Goal: Task Accomplishment & Management: Complete application form

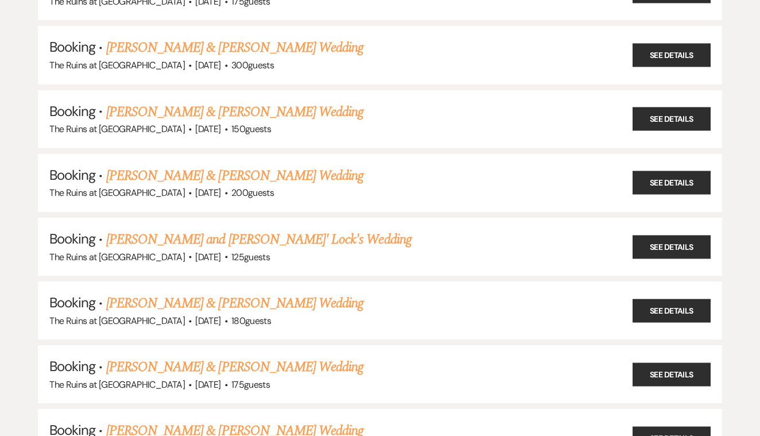
scroll to position [370, 0]
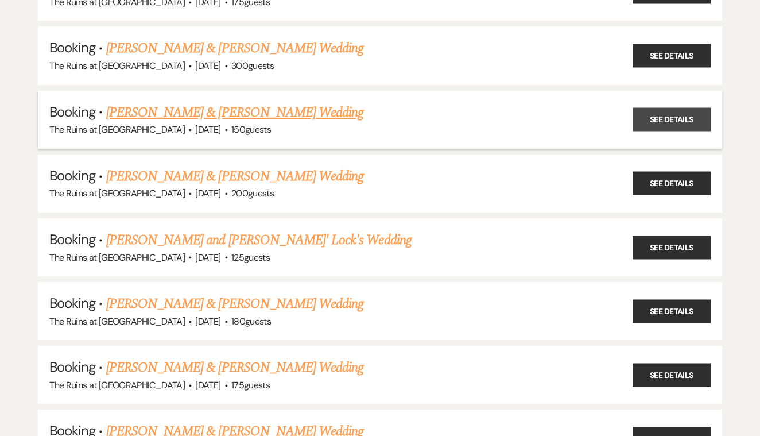
click at [655, 114] on link "See Details" at bounding box center [671, 120] width 78 height 24
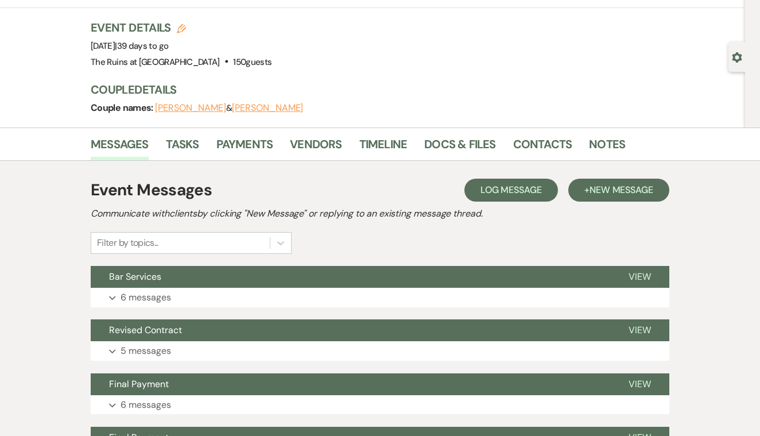
scroll to position [62, 0]
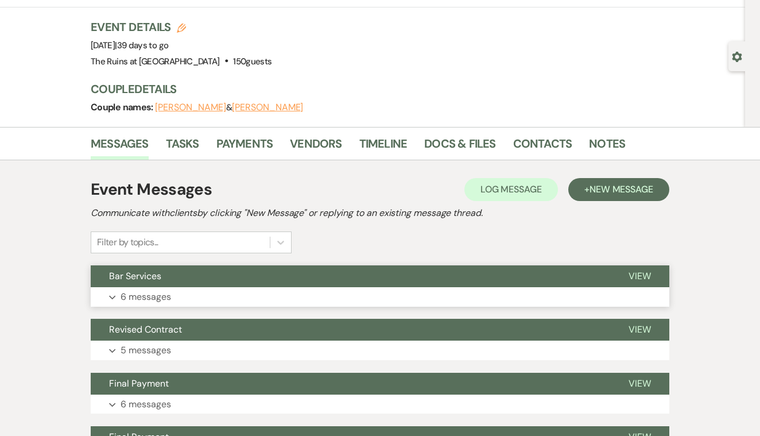
click at [639, 275] on span "View" at bounding box center [639, 276] width 22 height 12
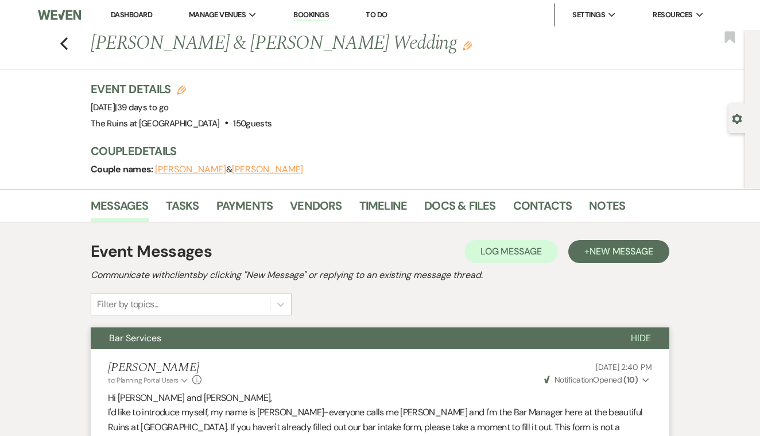
scroll to position [0, 0]
click at [445, 208] on link "Docs & Files" at bounding box center [459, 208] width 71 height 25
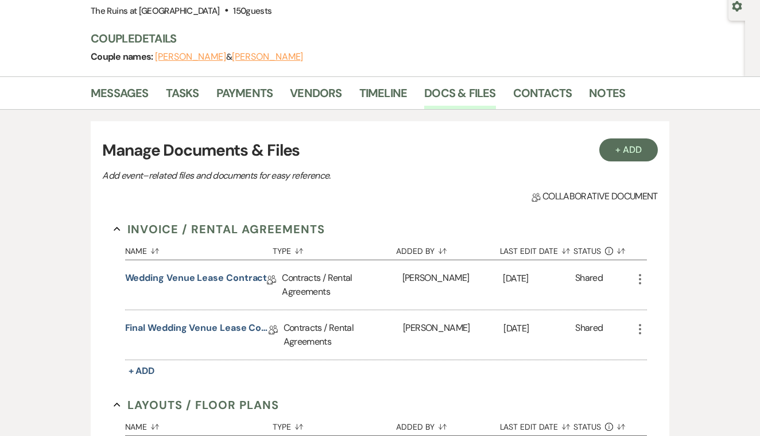
scroll to position [115, 0]
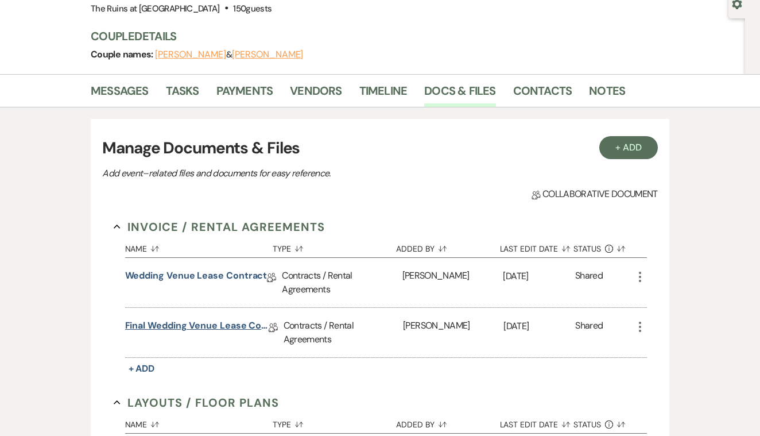
click at [216, 327] on link "Final Wedding Venue Lease Contract" at bounding box center [196, 328] width 143 height 18
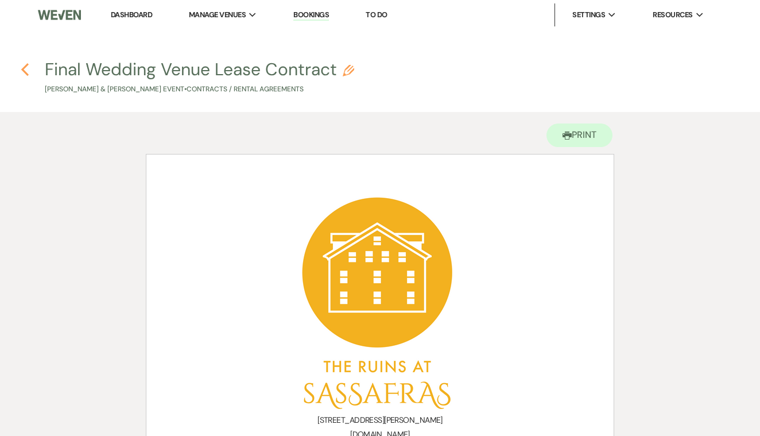
click at [26, 69] on icon "Previous" at bounding box center [25, 70] width 9 height 14
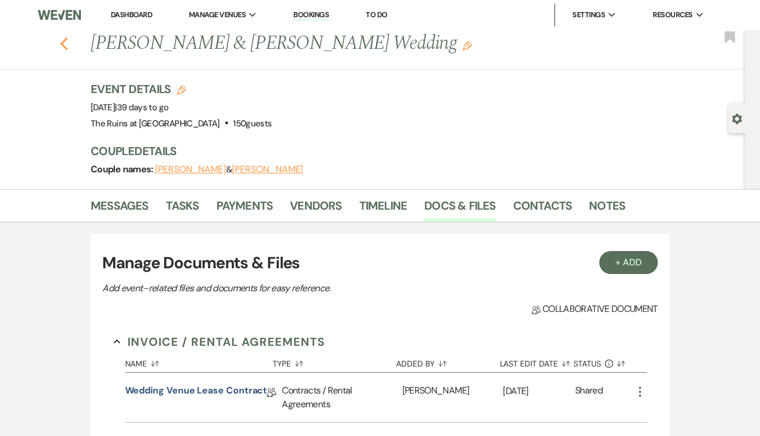
click at [63, 41] on use "button" at bounding box center [63, 43] width 7 height 13
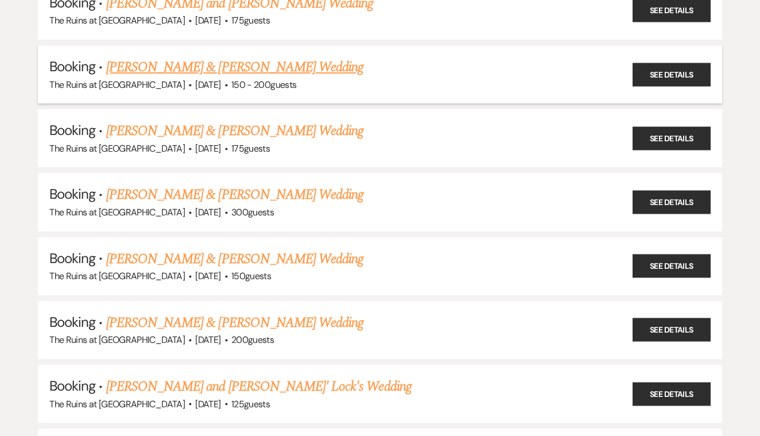
scroll to position [234, 0]
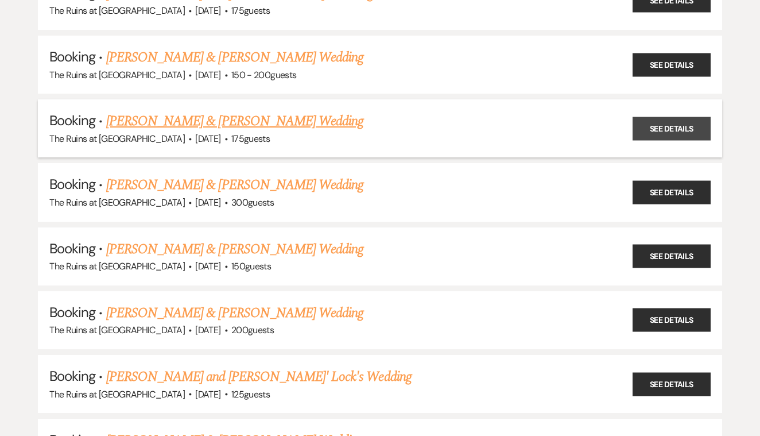
click at [667, 127] on link "See Details" at bounding box center [671, 128] width 78 height 24
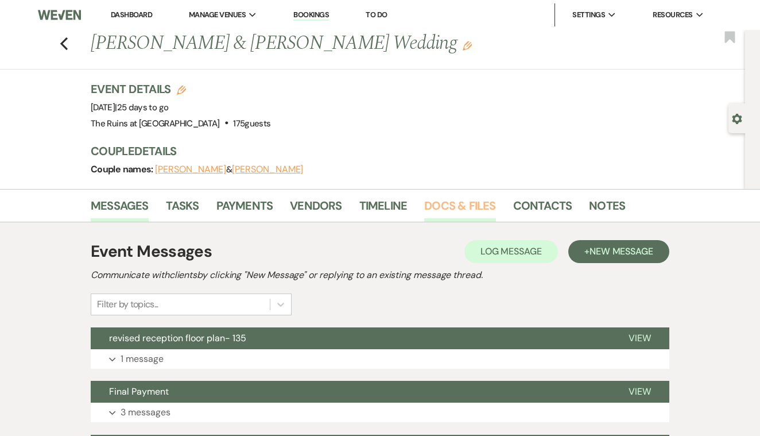
click at [453, 202] on link "Docs & Files" at bounding box center [459, 208] width 71 height 25
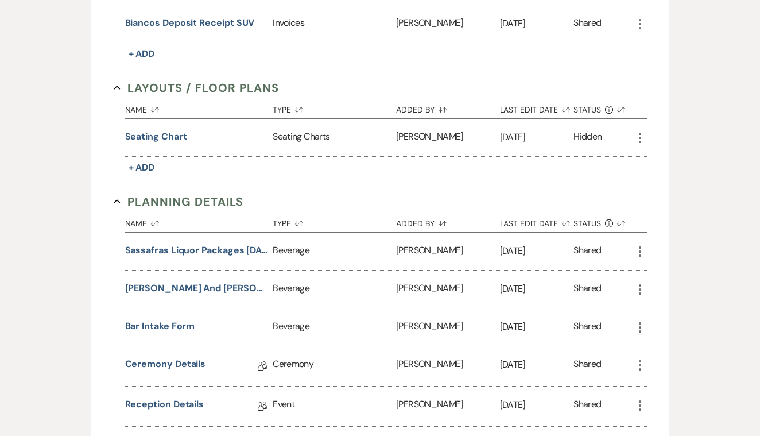
scroll to position [1823, 0]
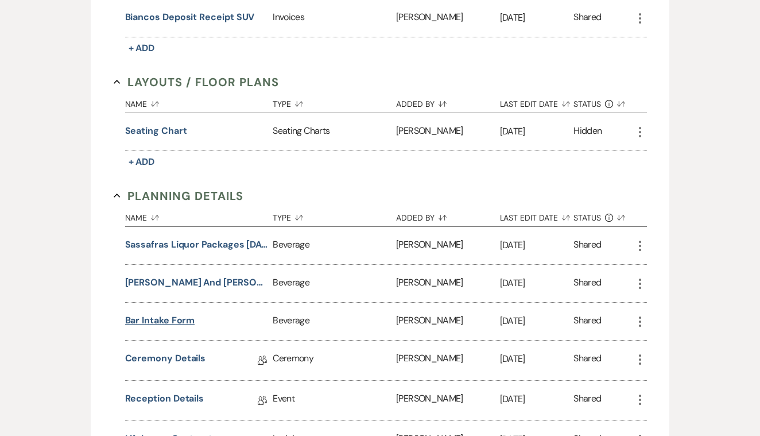
click at [173, 317] on button "Bar Intake Form" at bounding box center [160, 320] width 70 height 14
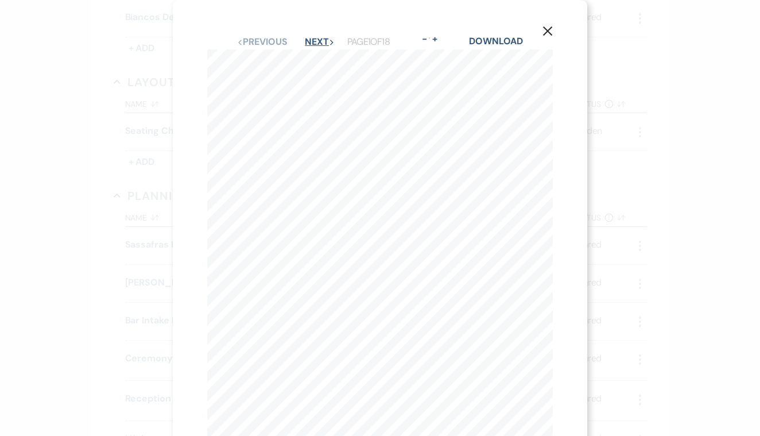
click at [306, 38] on button "Next Next" at bounding box center [320, 41] width 30 height 9
click at [306, 38] on button "Next Next" at bounding box center [319, 41] width 30 height 9
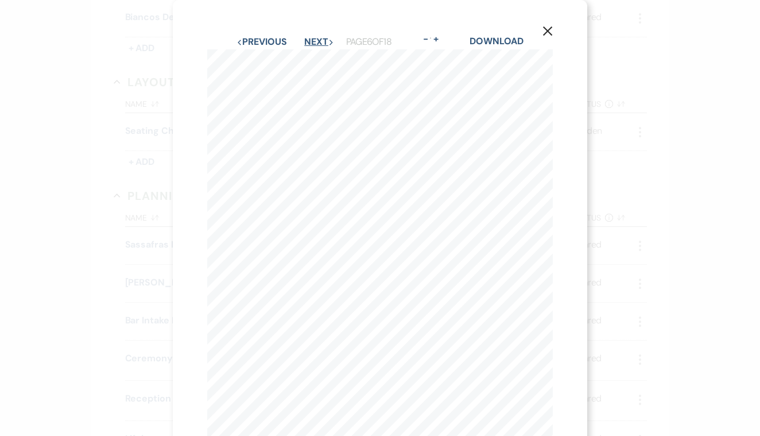
click at [306, 38] on button "Next Next" at bounding box center [319, 41] width 30 height 9
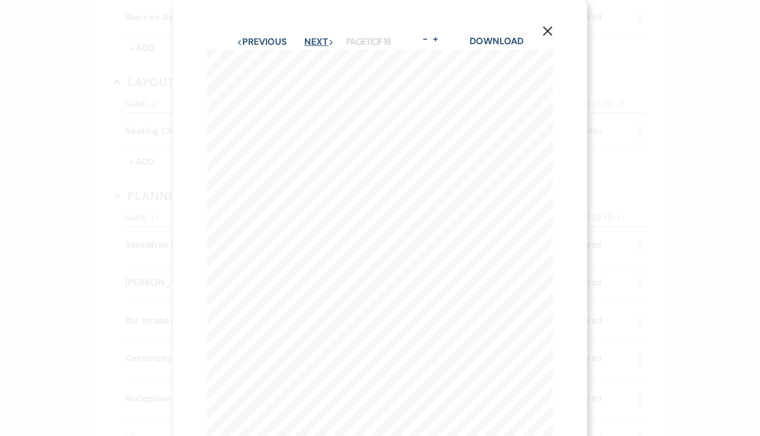
click at [306, 38] on button "Next Next" at bounding box center [319, 41] width 30 height 9
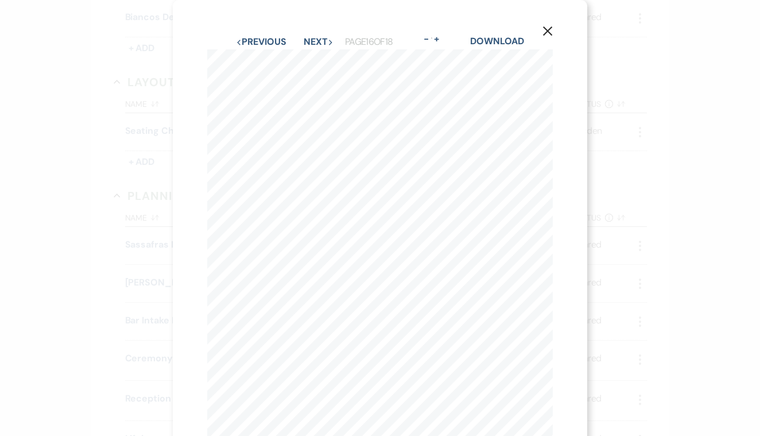
click at [550, 27] on icon "X" at bounding box center [547, 31] width 10 height 10
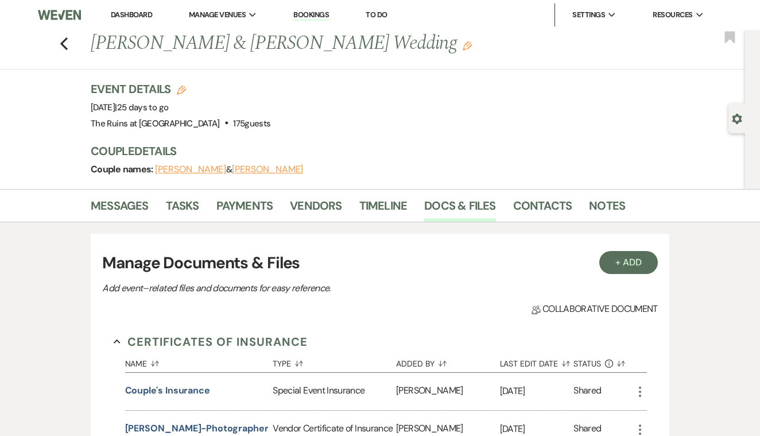
scroll to position [0, 0]
click at [61, 45] on icon "Previous" at bounding box center [64, 44] width 9 height 14
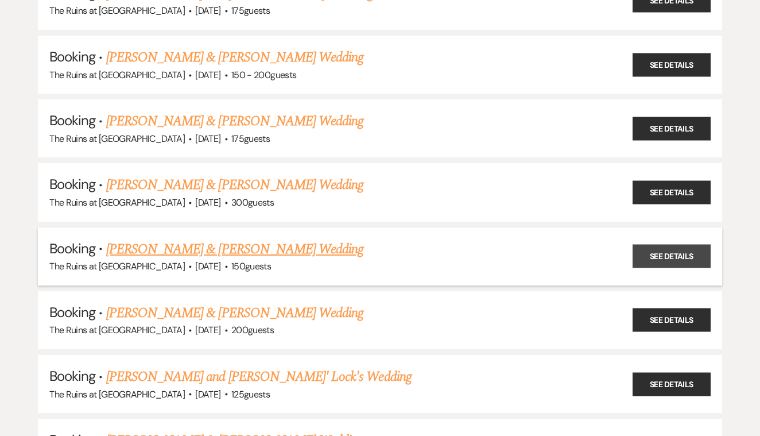
click at [662, 251] on link "See Details" at bounding box center [671, 256] width 78 height 24
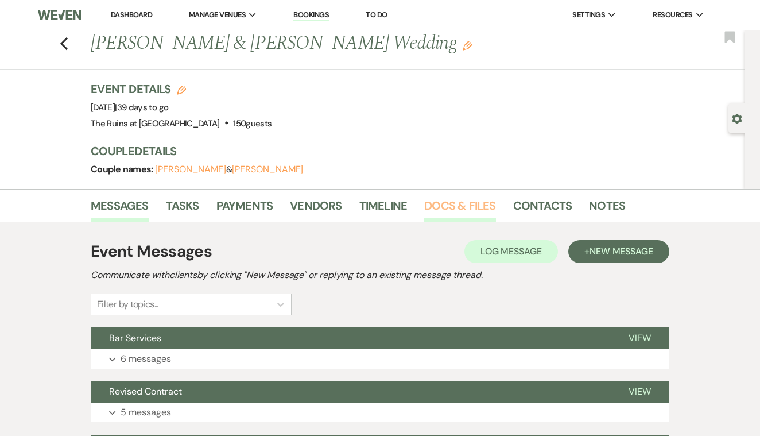
click at [461, 200] on link "Docs & Files" at bounding box center [459, 208] width 71 height 25
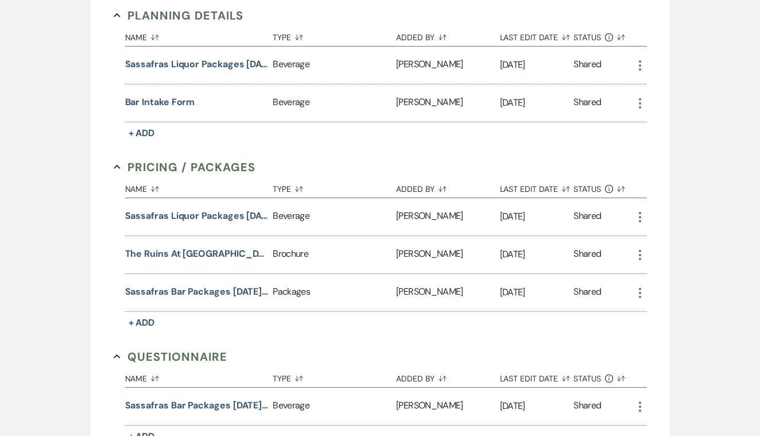
scroll to position [603, 0]
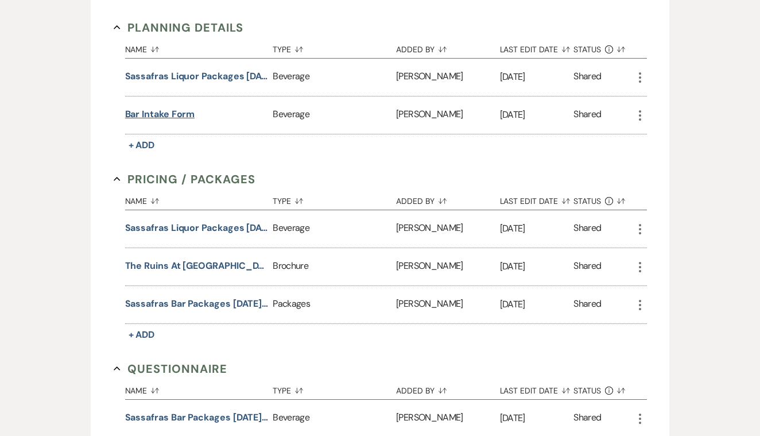
click at [178, 113] on button "Bar Intake Form" at bounding box center [160, 114] width 70 height 14
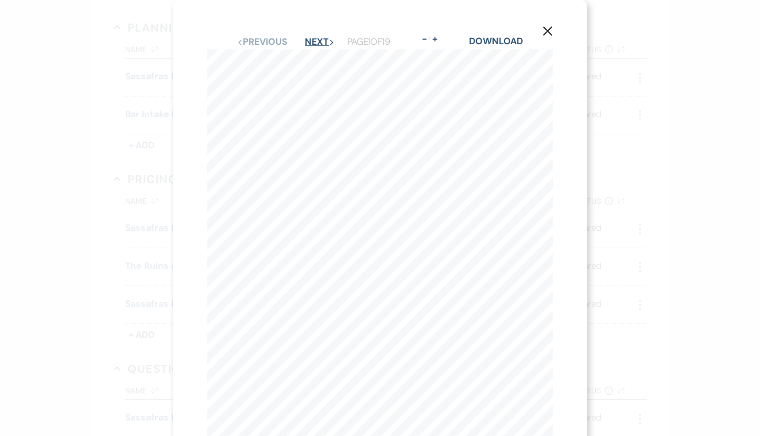
click at [308, 40] on button "Next Next" at bounding box center [320, 41] width 30 height 9
click at [308, 40] on button "Next Next" at bounding box center [319, 41] width 30 height 9
click at [309, 40] on button "Next Next" at bounding box center [319, 41] width 30 height 9
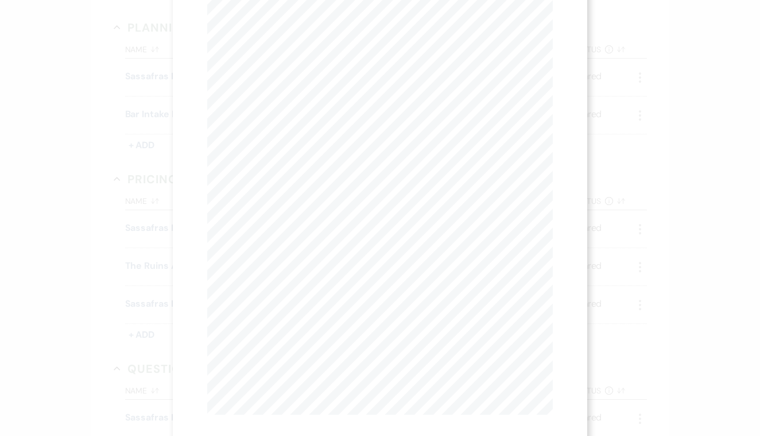
scroll to position [20, 0]
click at [307, 20] on button "Next Next" at bounding box center [319, 21] width 30 height 9
click at [311, 38] on button "Next Next" at bounding box center [319, 41] width 30 height 9
click at [310, 40] on button "Next Next" at bounding box center [319, 41] width 30 height 9
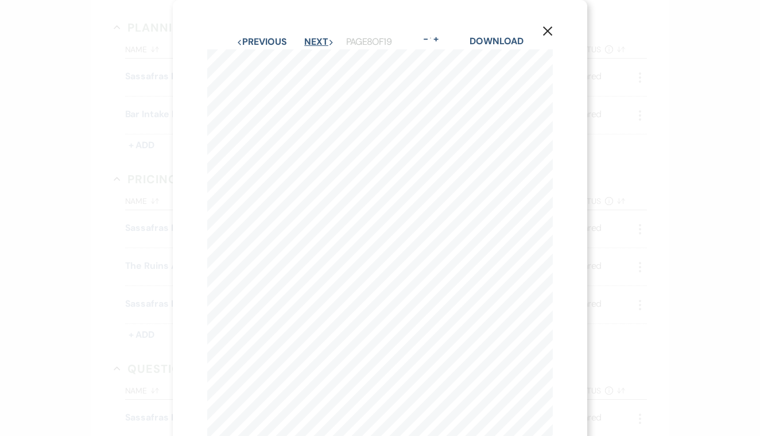
click at [311, 40] on button "Next Next" at bounding box center [319, 41] width 30 height 9
click at [308, 38] on button "Next Next" at bounding box center [319, 41] width 30 height 9
click at [309, 40] on button "Next Next" at bounding box center [319, 41] width 30 height 9
click at [312, 33] on div "X Previous Previous Next Next Page 12 of 19 - Zoom + Download Sister's Workshop…" at bounding box center [380, 265] width 414 height 531
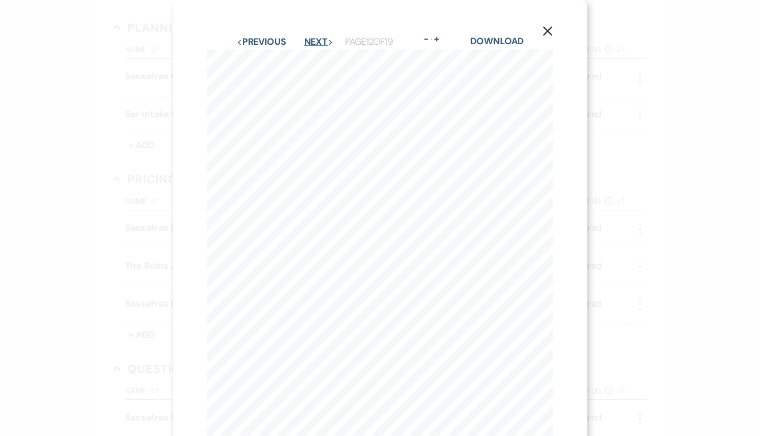
click at [312, 37] on button "Next Next" at bounding box center [319, 41] width 30 height 9
click at [309, 42] on button "Next Next" at bounding box center [319, 41] width 30 height 9
click at [308, 38] on button "Next Next" at bounding box center [319, 41] width 30 height 9
click at [306, 38] on button "Next Next" at bounding box center [319, 41] width 30 height 9
click at [308, 37] on button "Next Next" at bounding box center [319, 41] width 30 height 9
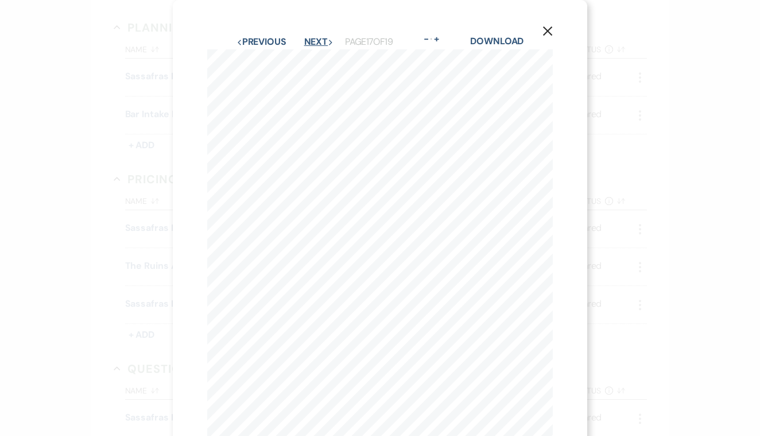
click at [310, 37] on button "Next Next" at bounding box center [319, 41] width 30 height 9
